Goal: Information Seeking & Learning: Understand process/instructions

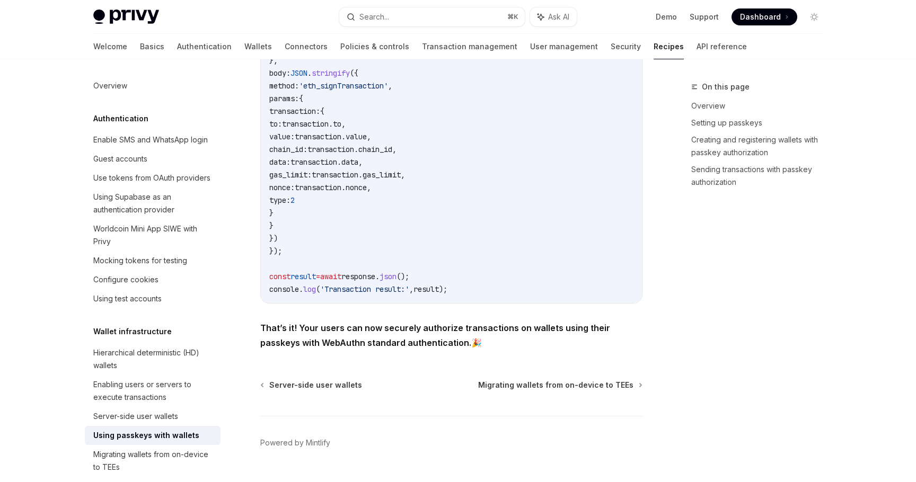
scroll to position [2068, 0]
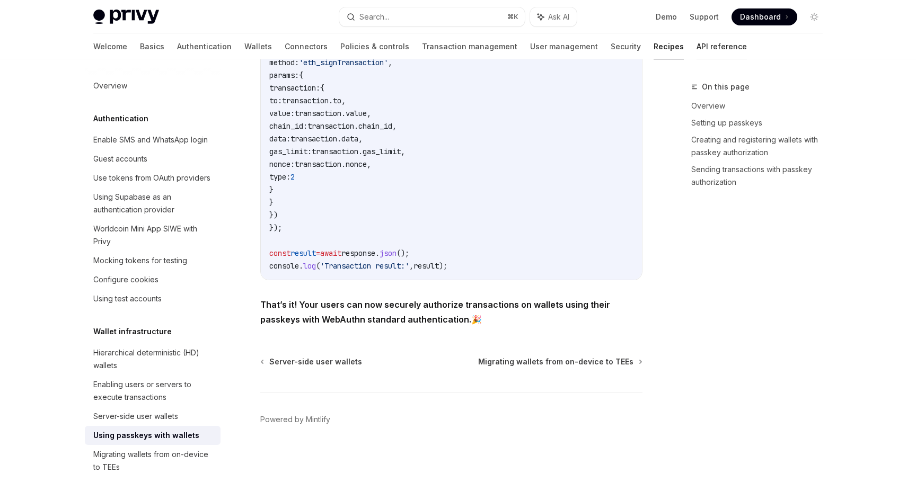
click at [696, 39] on link "API reference" at bounding box center [721, 46] width 50 height 25
type textarea "*"
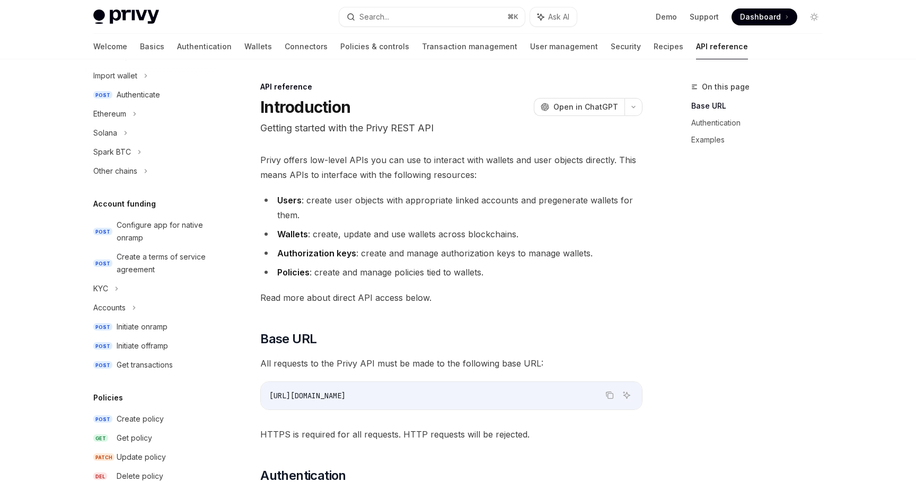
scroll to position [277, 0]
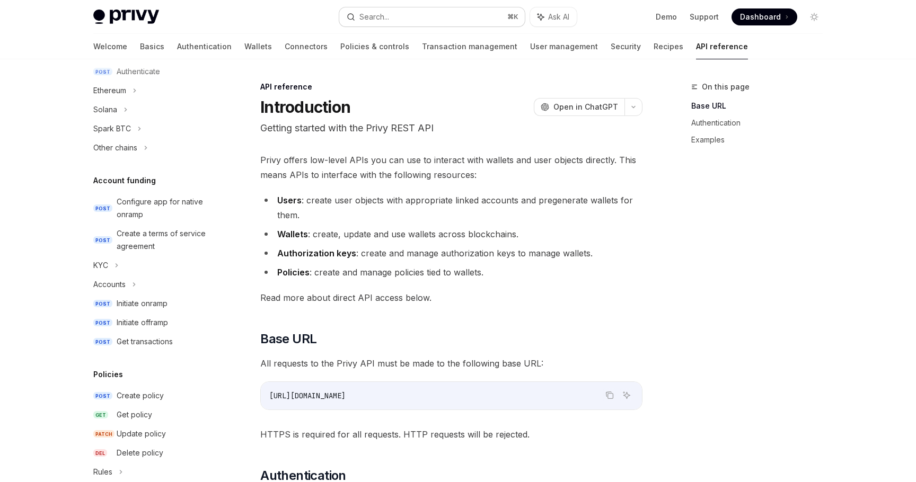
click at [392, 12] on button "Search... ⌘ K" at bounding box center [432, 16] width 186 height 19
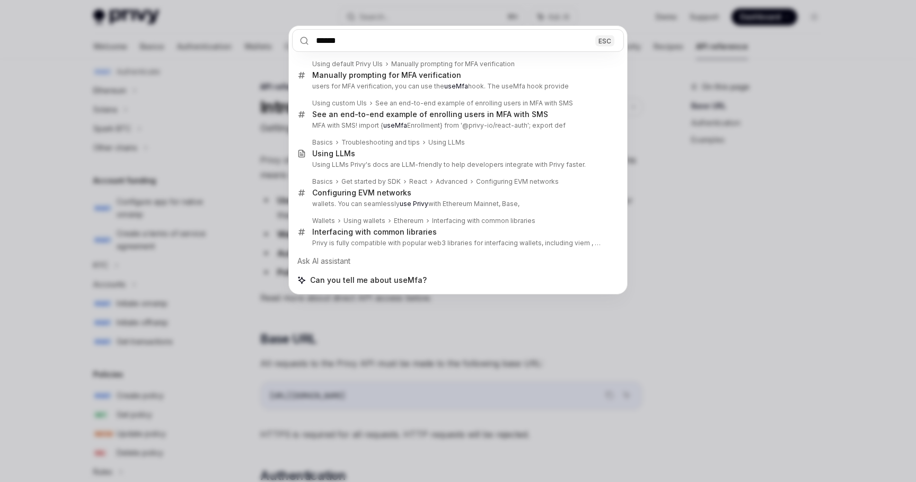
type input "******"
type textarea "*"
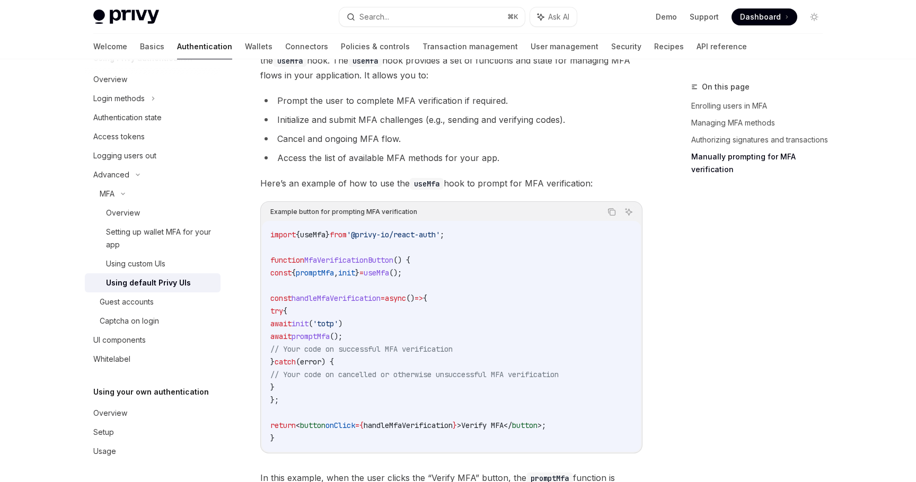
scroll to position [1883, 0]
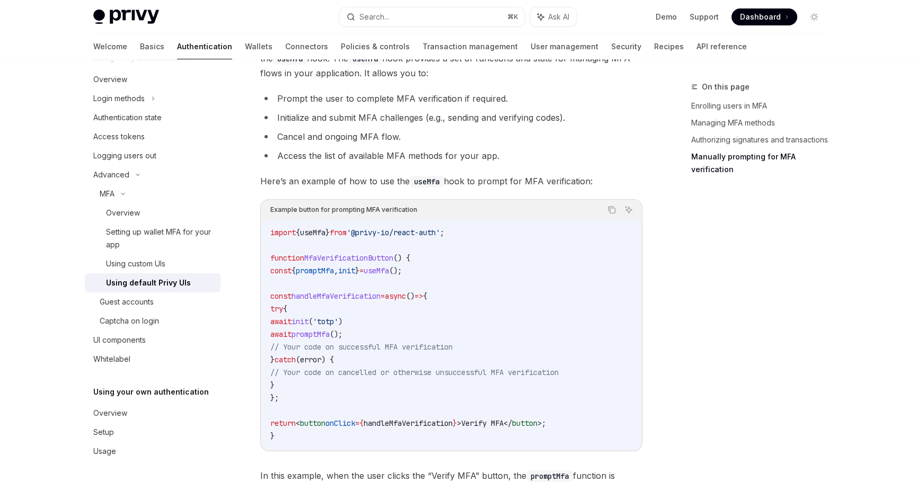
click at [323, 276] on span "promptMfa" at bounding box center [315, 271] width 38 height 10
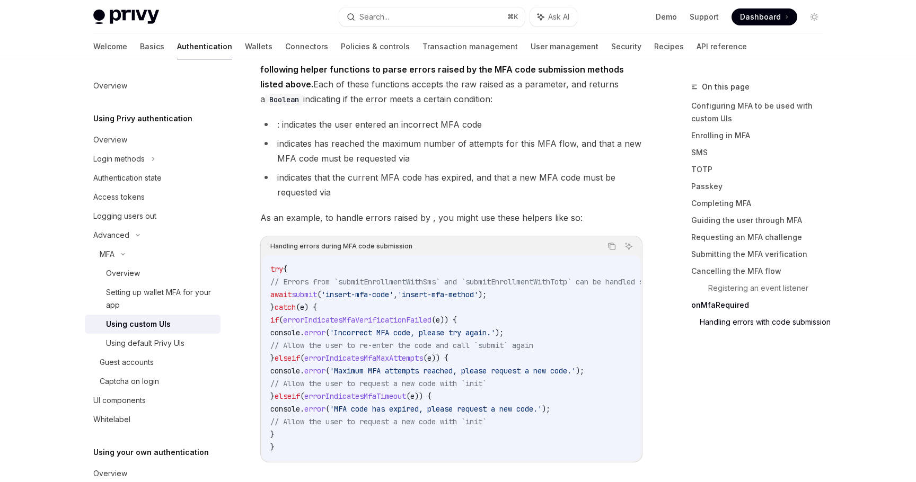
drag, startPoint x: 269, startPoint y: 271, endPoint x: 320, endPoint y: 440, distance: 176.2
click at [320, 440] on div "try { // Errors from `submitEnrollmentWithSms` and `submitEnrollmentWithTotp` c…" at bounding box center [451, 358] width 379 height 206
click at [387, 350] on span "// Allow the user to re-enter the code and call `submit` again" at bounding box center [401, 346] width 263 height 10
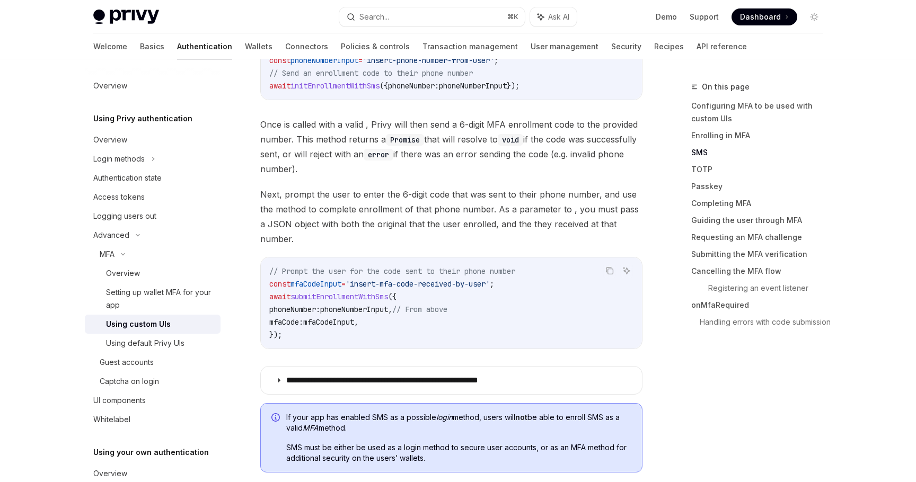
scroll to position [968, 0]
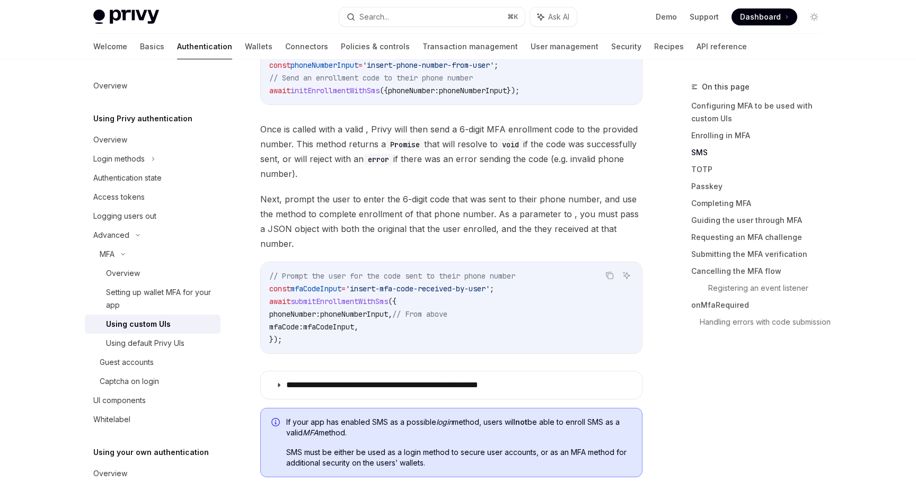
click at [391, 216] on span "Next, prompt the user to enter the 6-digit code that was sent to their phone nu…" at bounding box center [451, 221] width 382 height 59
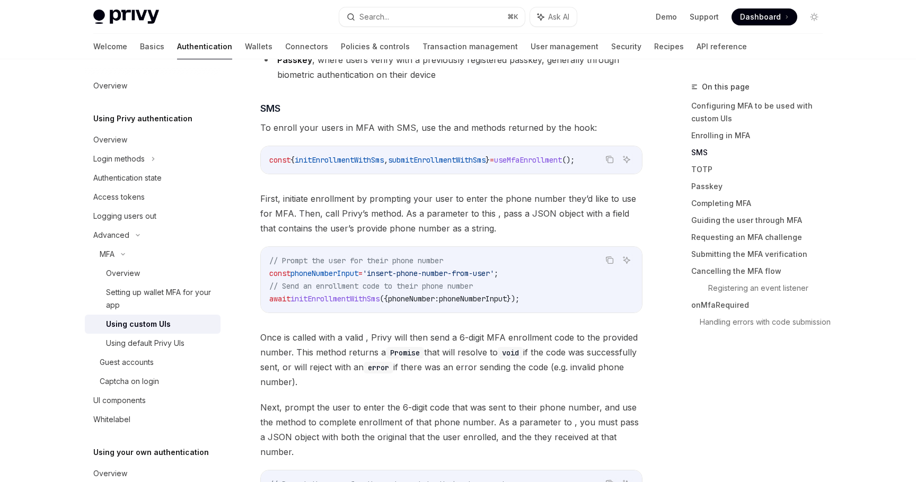
scroll to position [565, 0]
